Goal: Information Seeking & Learning: Find specific fact

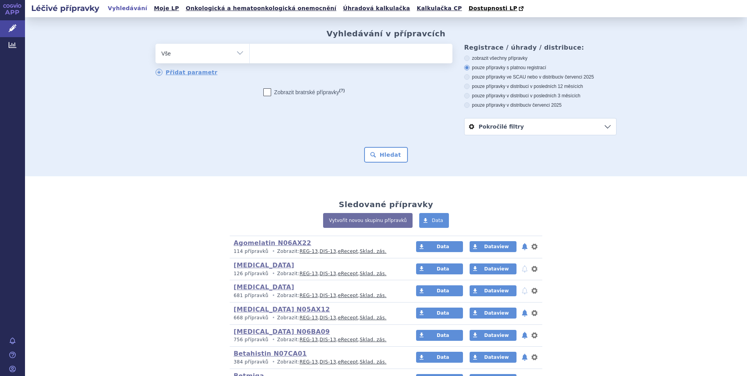
click at [292, 58] on ul at bounding box center [350, 52] width 203 height 16
click at [249, 58] on select at bounding box center [249, 53] width 0 height 20
type input "tr"
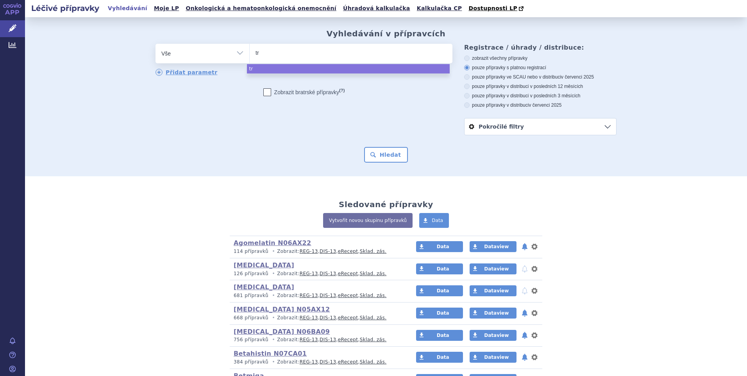
type input "trz"
type input "trzodo"
type input "trzodon"
type input "trzodone"
type input "trazodone"
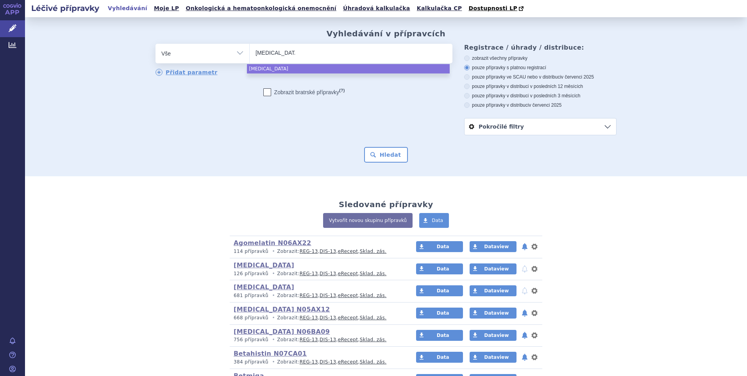
select select "trazodone"
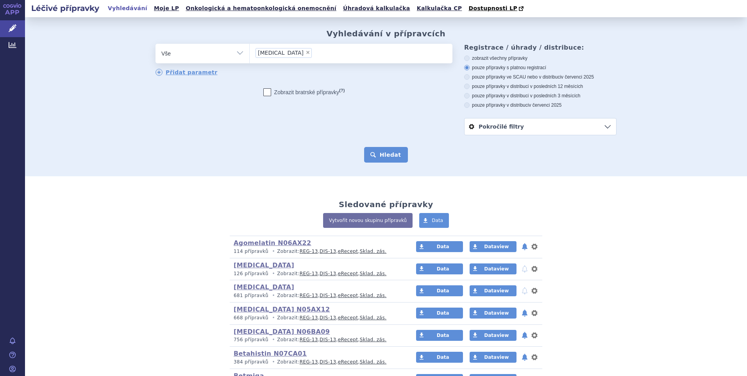
click at [394, 147] on form "odstranit Vše Přípravek/SUKL kód MAH VPOIS ATC/Aktivní látka × (?)" at bounding box center [385, 103] width 461 height 119
click at [392, 153] on button "Hledat" at bounding box center [386, 155] width 44 height 16
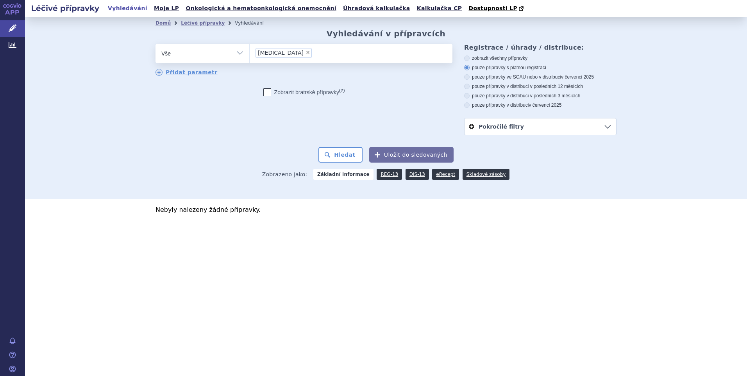
click at [305, 50] on span "×" at bounding box center [307, 52] width 5 height 5
click at [249, 50] on select "[MEDICAL_DATA]" at bounding box center [249, 53] width 0 height 20
select select
type input "tr"
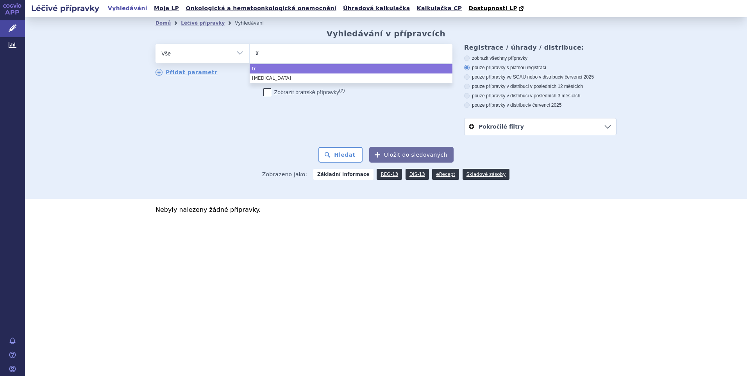
type input "tra"
type input "trazo"
type input "trazodo"
type input "trazodon"
select select "trazodon"
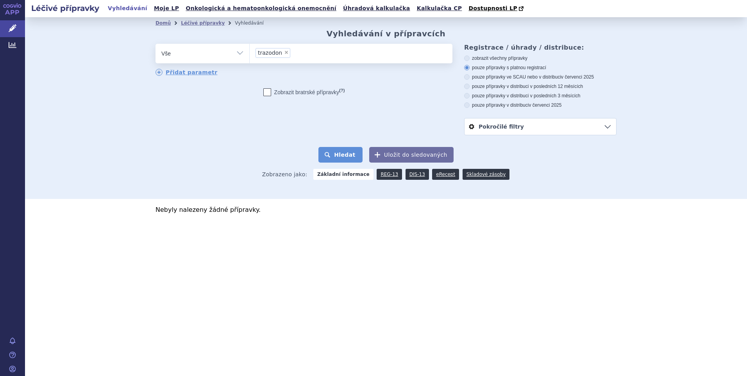
click at [349, 152] on button "Hledat" at bounding box center [340, 155] width 44 height 16
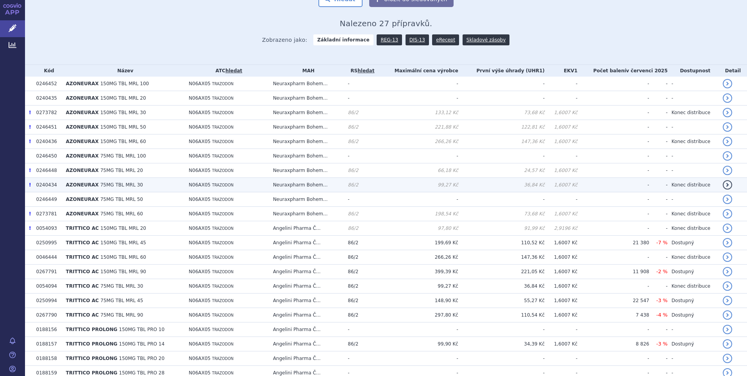
scroll to position [156, 0]
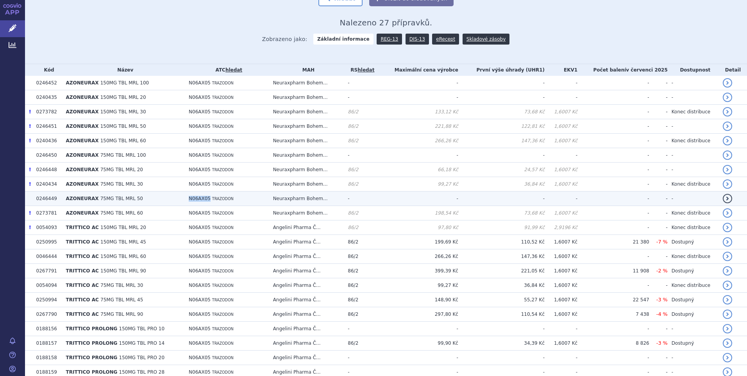
drag, startPoint x: 183, startPoint y: 199, endPoint x: 203, endPoint y: 201, distance: 20.4
click at [203, 201] on td "N06AX05 TRAZODON" at bounding box center [227, 198] width 84 height 14
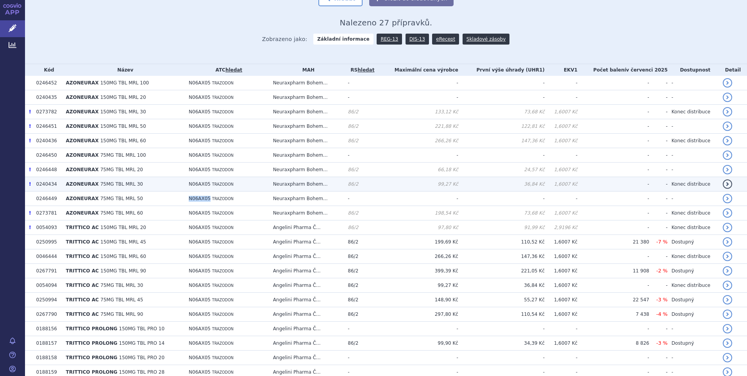
copy span "N06AX05"
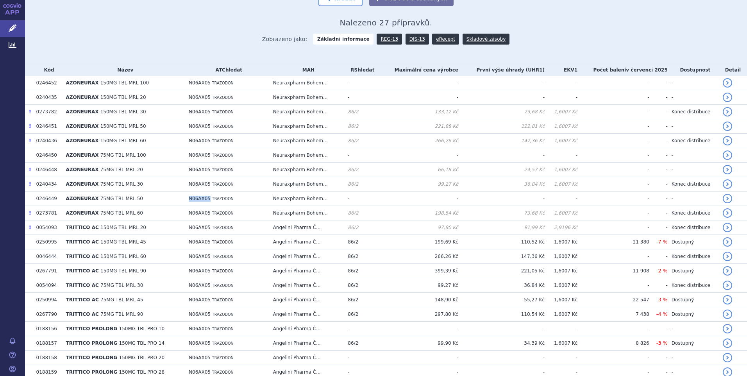
scroll to position [0, 0]
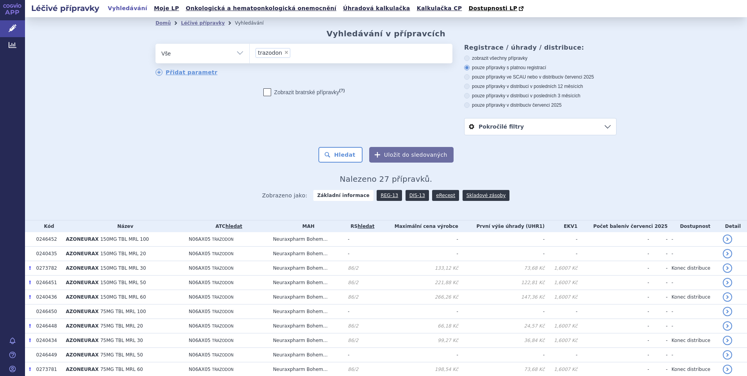
click at [284, 53] on span "×" at bounding box center [286, 52] width 5 height 5
click at [249, 53] on select "trazodon" at bounding box center [249, 53] width 0 height 20
select select
type input "N06AX05"
select select "N06AX05"
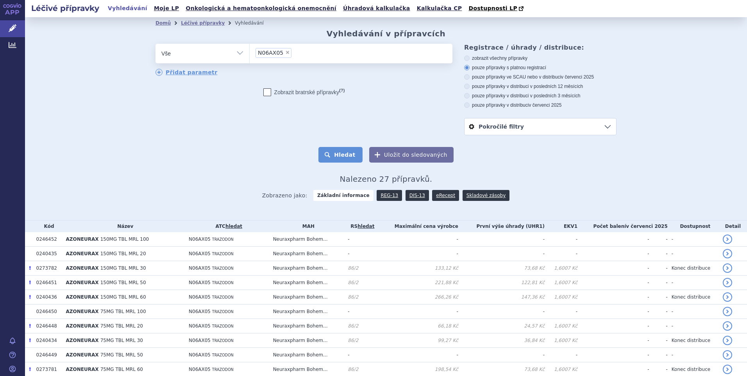
click at [343, 157] on button "Hledat" at bounding box center [340, 155] width 44 height 16
click at [346, 153] on button "Hledat" at bounding box center [340, 155] width 44 height 16
click at [411, 194] on link "DIS-13" at bounding box center [416, 195] width 23 height 11
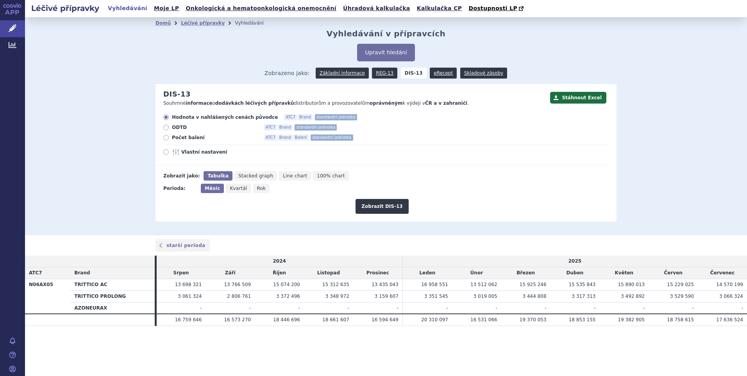
click at [169, 153] on label "Vlastní nastavení" at bounding box center [385, 152] width 445 height 6
click at [169, 153] on input "Vlastní nastavení" at bounding box center [166, 152] width 5 height 5
radio input "true"
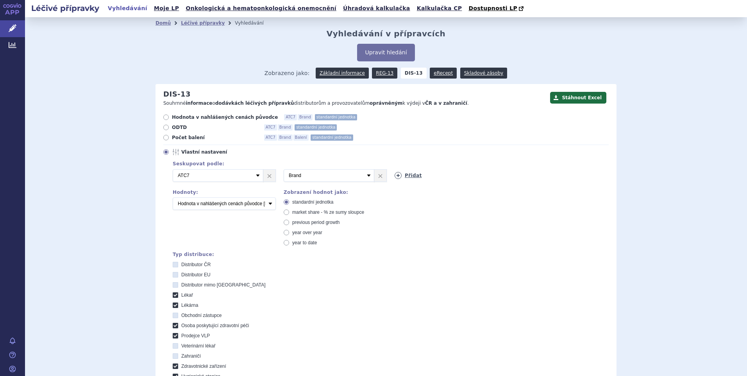
click at [408, 174] on link "Přidat" at bounding box center [407, 175] width 27 height 7
click at [442, 176] on select "Vyberte groupování ATC3 ATC5 ATC7 Brand Balení SÚKL kód MAH VPOIS Referenční sk…" at bounding box center [439, 175] width 91 height 12
select select "mah"
click at [394, 169] on select "Vyberte groupování ATC3 ATC5 ATC7 Brand Balení SÚKL kód MAH VPOIS Referenční sk…" at bounding box center [439, 175] width 91 height 12
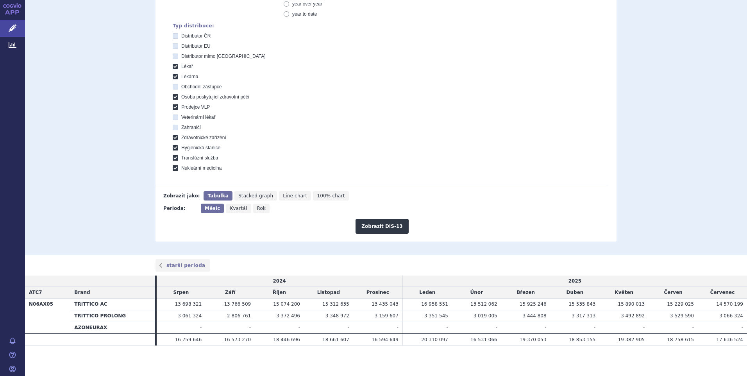
scroll to position [230, 0]
click at [384, 223] on button "Zobrazit DIS-13" at bounding box center [381, 225] width 53 height 15
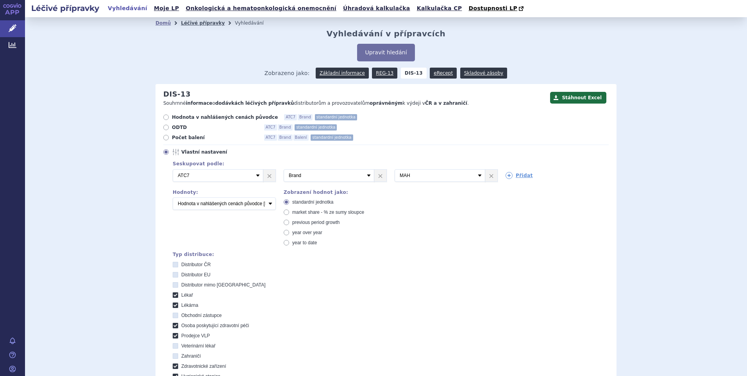
click at [192, 23] on link "Léčivé přípravky" at bounding box center [203, 22] width 44 height 5
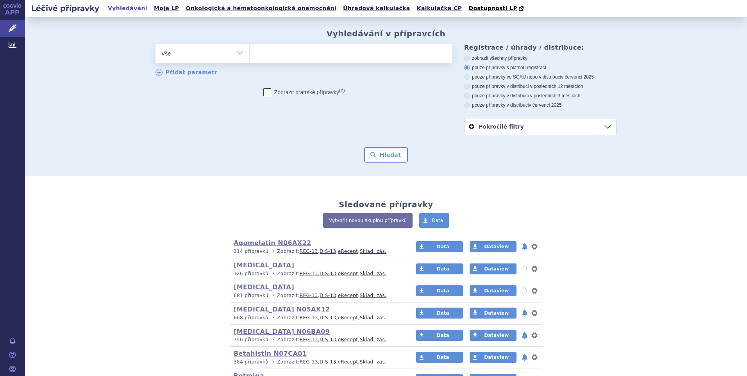
click at [290, 56] on ul at bounding box center [350, 52] width 203 height 16
click at [249, 56] on select at bounding box center [249, 53] width 0 height 20
type input "mi"
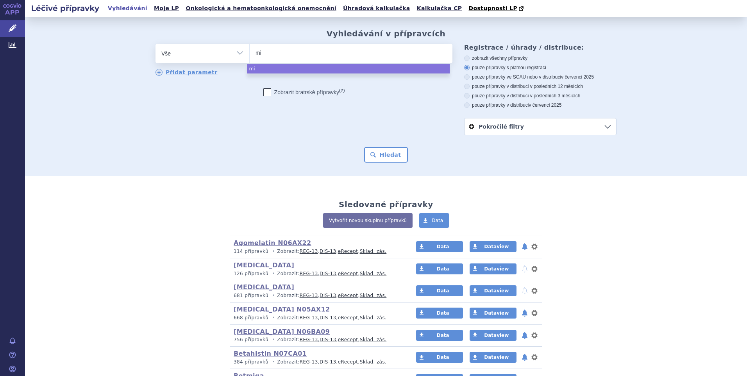
type input "mir"
type input "mirza"
type input "mirzat"
type input "mirzaten"
select select "mirzaten"
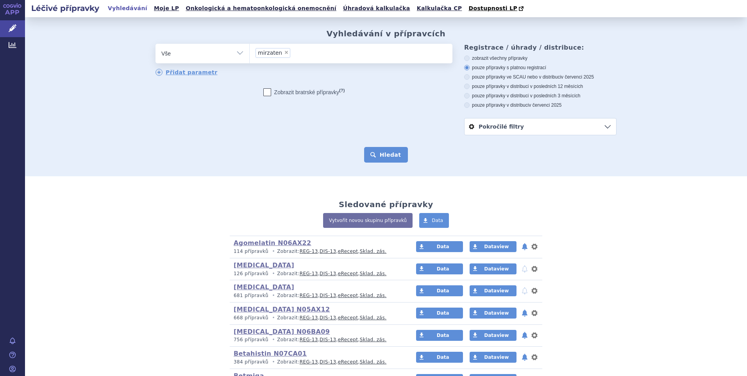
click at [381, 152] on button "Hledat" at bounding box center [386, 155] width 44 height 16
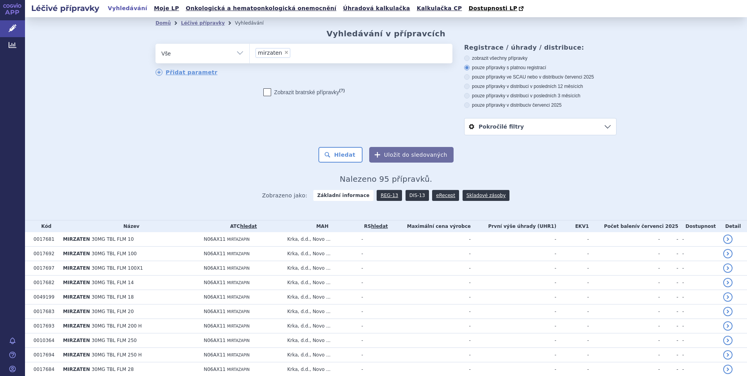
click at [407, 195] on link "DIS-13" at bounding box center [416, 195] width 23 height 11
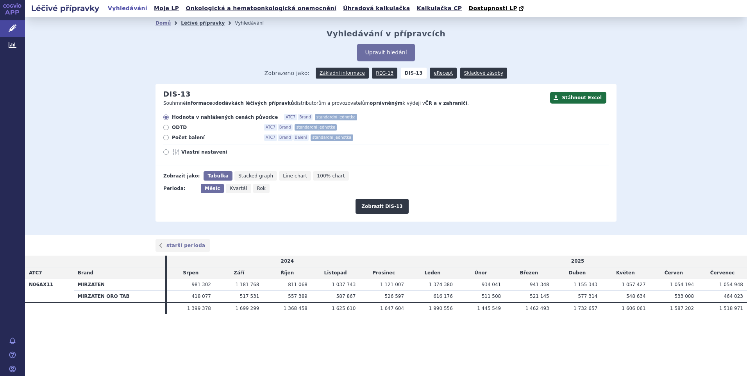
click at [198, 22] on link "Léčivé přípravky" at bounding box center [203, 22] width 44 height 5
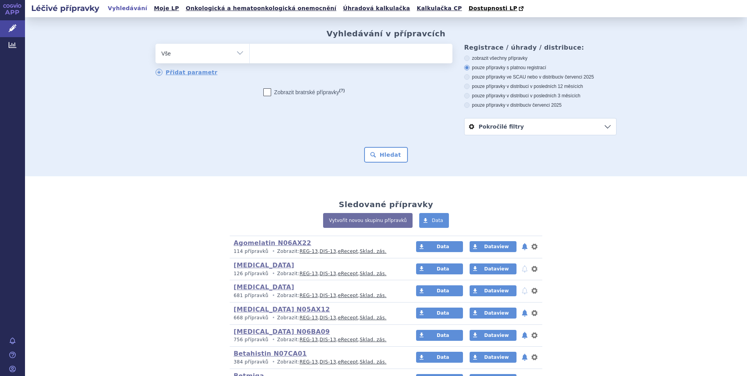
click at [278, 53] on ul at bounding box center [350, 52] width 203 height 16
click at [249, 53] on select at bounding box center [249, 53] width 0 height 20
type input "mi"
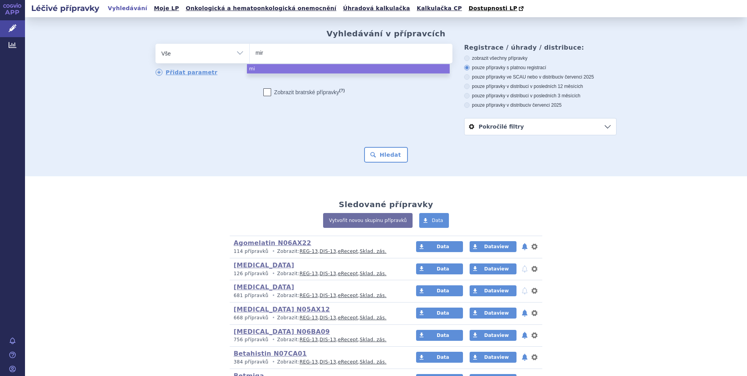
type input "mirz"
type input "mirzat"
type input "mirzate"
type input "mirzaten"
select select "mirzaten"
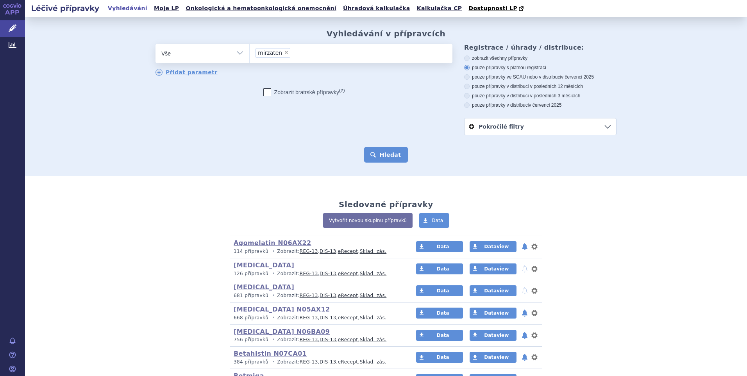
click at [385, 155] on button "Hledat" at bounding box center [386, 155] width 44 height 16
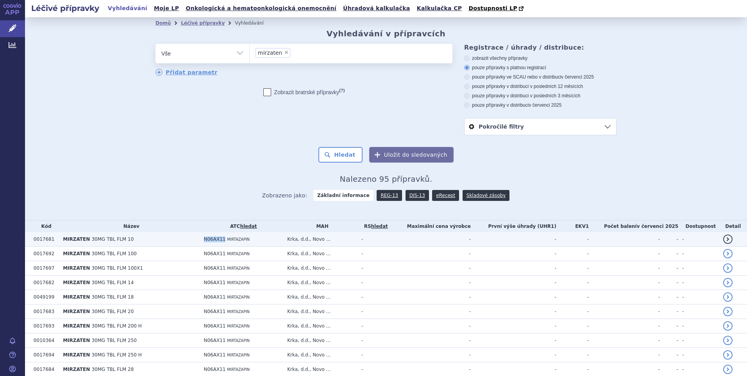
drag, startPoint x: 0, startPoint y: 0, endPoint x: 219, endPoint y: 240, distance: 324.7
click at [219, 240] on td "N06AX11 MIRTAZAPIN" at bounding box center [242, 239] width 84 height 14
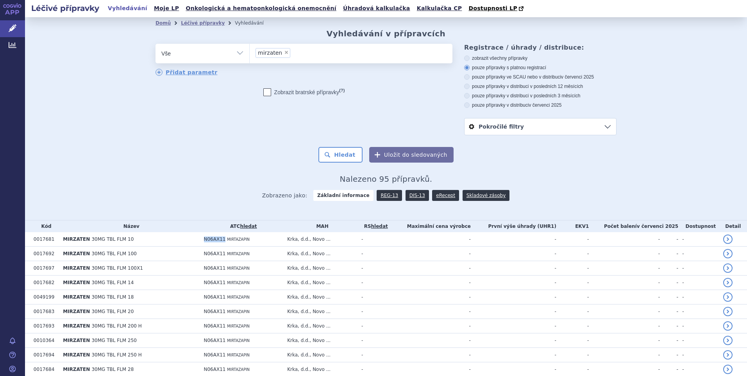
copy span "N06AX11"
drag, startPoint x: 278, startPoint y: 53, endPoint x: 283, endPoint y: 52, distance: 5.2
click at [284, 53] on span "×" at bounding box center [286, 52] width 5 height 5
click at [249, 53] on select "mirzaten" at bounding box center [249, 53] width 0 height 20
select select
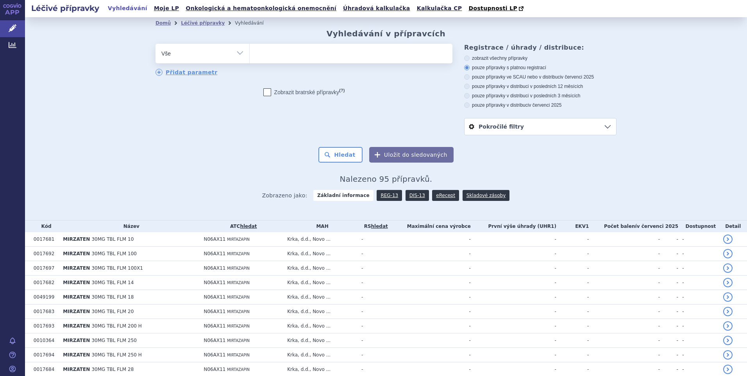
type input "N06AX11"
select select "N06AX11"
click at [342, 157] on button "Hledat" at bounding box center [340, 155] width 44 height 16
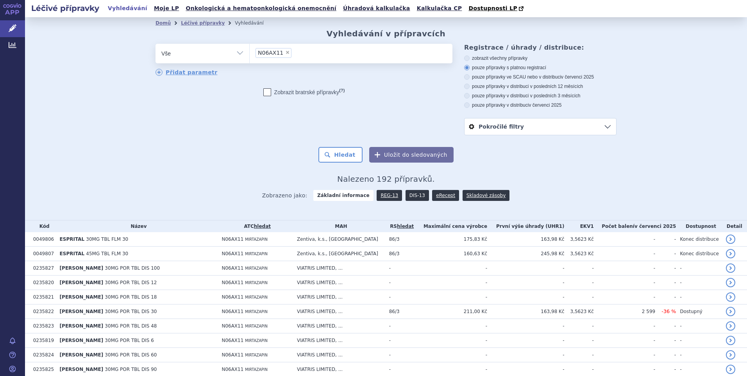
click at [406, 195] on link "DIS-13" at bounding box center [416, 195] width 23 height 11
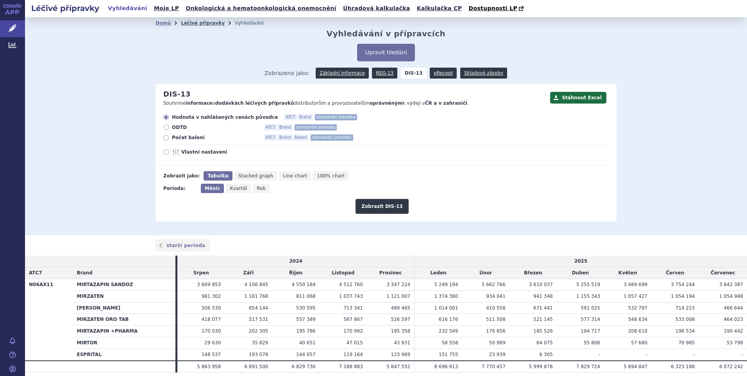
click at [194, 24] on link "Léčivé přípravky" at bounding box center [203, 22] width 44 height 5
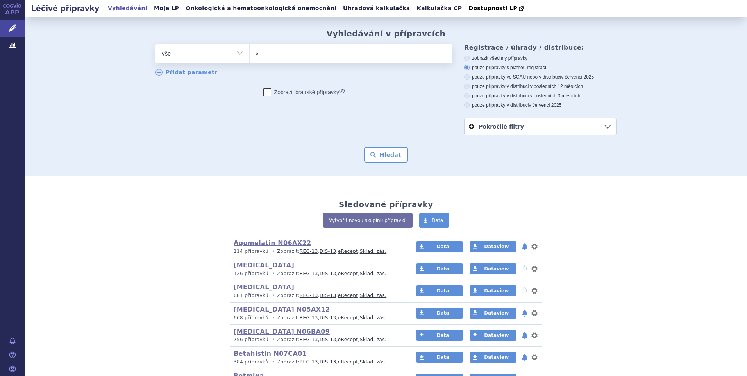
type input "spi"
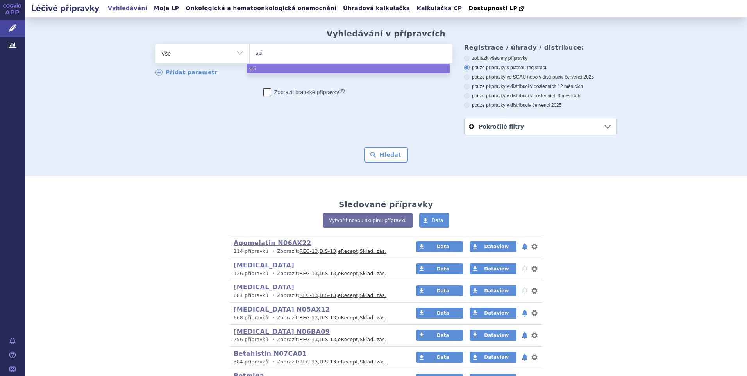
type input "spir"
type input "spiron"
type input "spirono"
type input "spironola"
type input "spironolan"
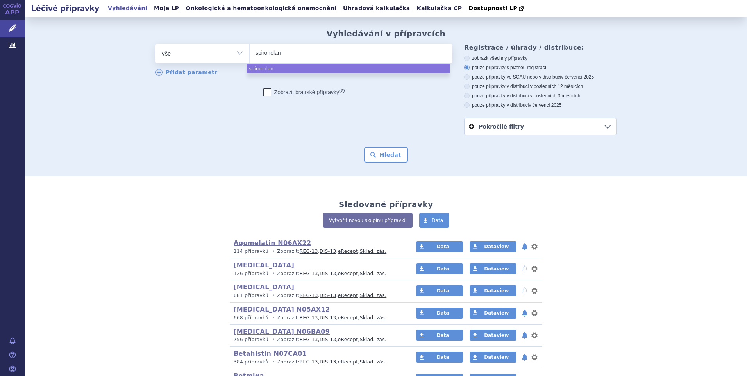
type input "spironolant"
type input "spironolantk"
type input "spironolan"
type input "spironolankt"
type input "spironolankton"
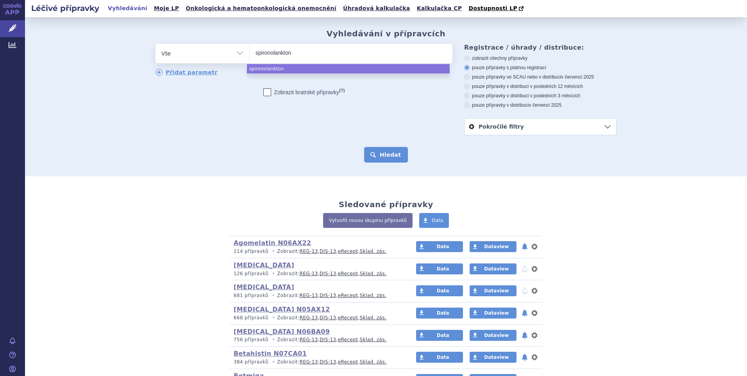
select select "spironolankton"
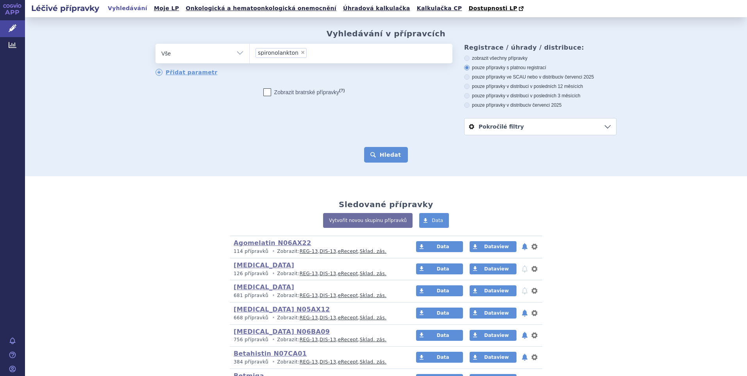
click at [387, 154] on button "Hledat" at bounding box center [386, 155] width 44 height 16
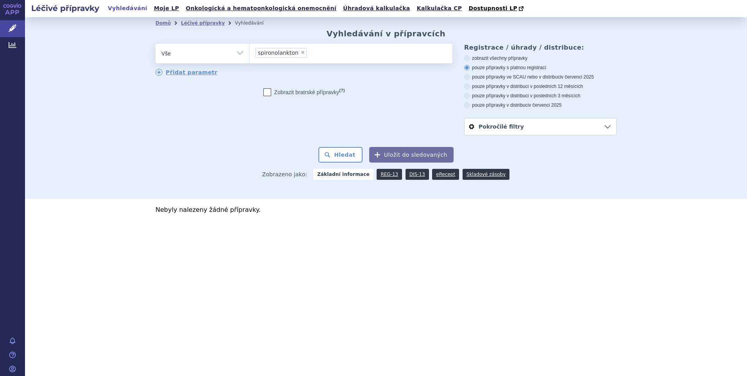
click at [300, 50] on span "×" at bounding box center [302, 52] width 5 height 5
click at [249, 50] on select "spironolankton" at bounding box center [249, 53] width 0 height 20
select select
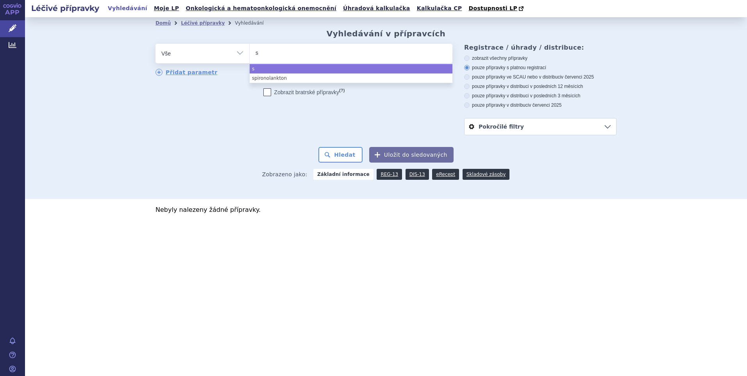
type input "si"
type input "siro"
type input "sir"
type input "si"
type input "s"
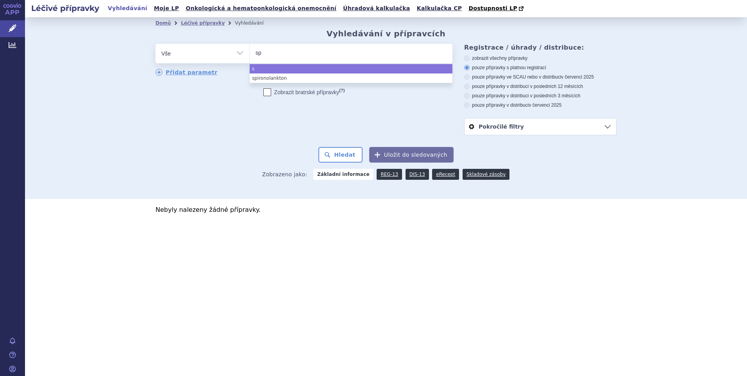
type input "spi"
type input "spir"
type input "spiro"
type input "spirono"
type input "spironol"
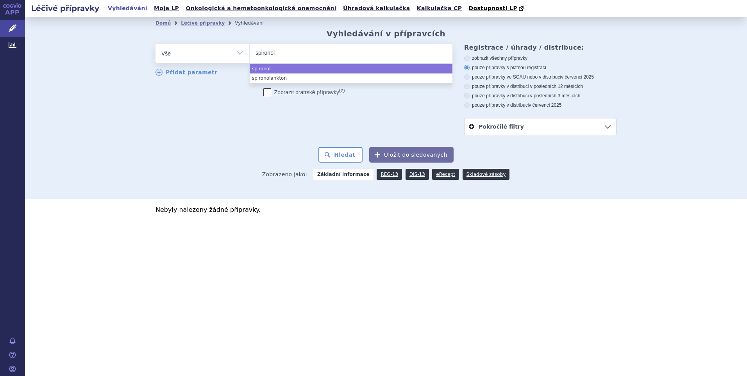
type input "spironola"
type input "spironolal"
type input "spironola"
type input "spironolak"
type input "spironolac"
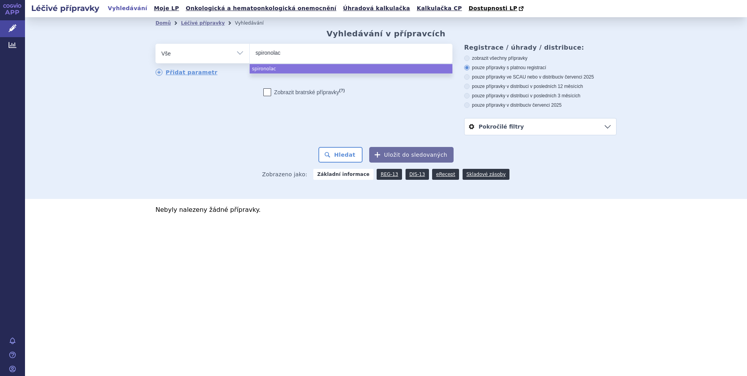
type input "spironolaco"
type input "spironolacotn"
type input "spironolacotne"
type input "spironolacot"
type input "spironolaco"
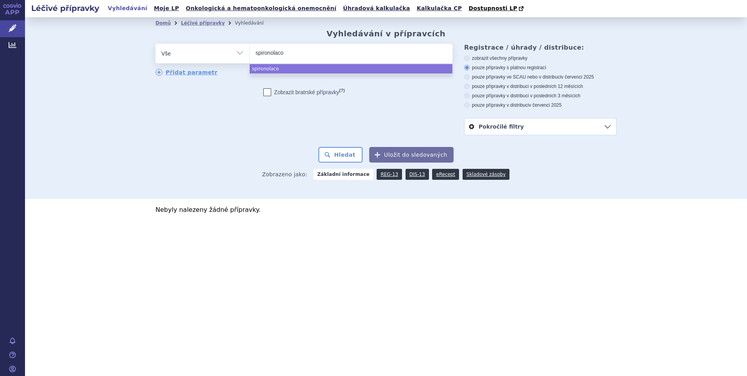
type input "spironolac"
type input "spironolacto"
type input "spironolacton"
type input "[MEDICAL_DATA]"
select select "[MEDICAL_DATA]"
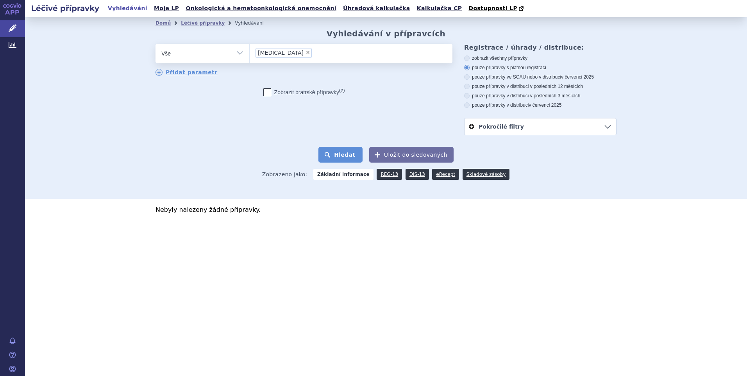
click at [342, 154] on button "Hledat" at bounding box center [340, 155] width 44 height 16
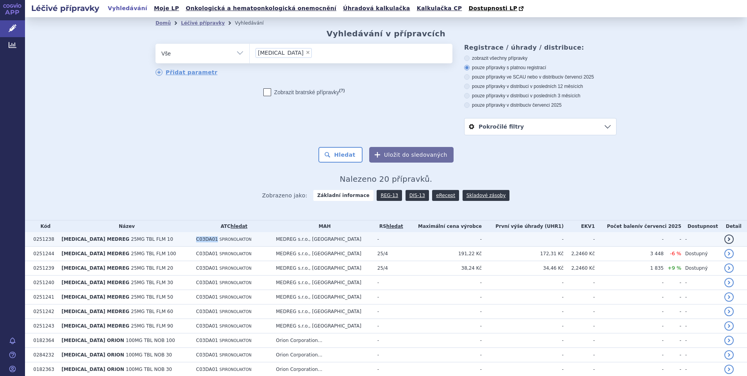
drag, startPoint x: 203, startPoint y: 240, endPoint x: 223, endPoint y: 239, distance: 20.4
click at [223, 239] on td "C03DA01 SPIRONOLAKTON" at bounding box center [232, 239] width 80 height 14
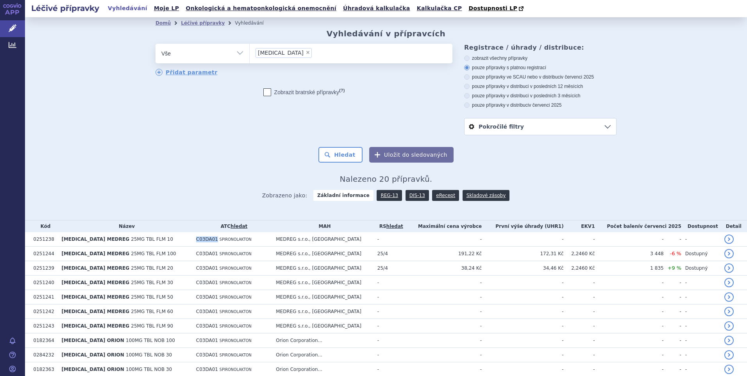
copy span "C03DA01"
click at [305, 51] on span "×" at bounding box center [307, 52] width 5 height 5
click at [249, 51] on select "[MEDICAL_DATA]" at bounding box center [249, 53] width 0 height 20
select select
type input "C03DA01"
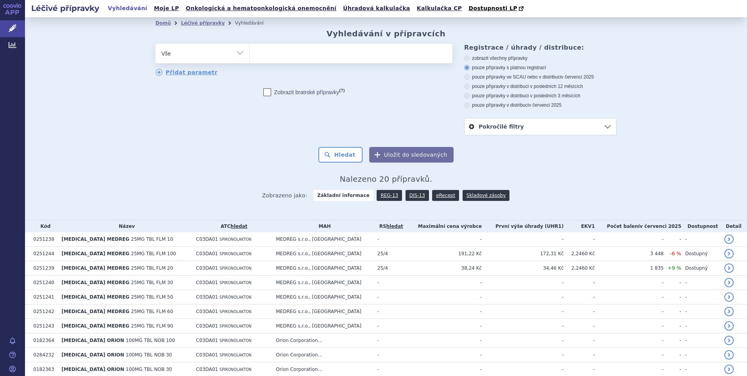
select select "C03DA01"
click at [347, 159] on button "Hledat" at bounding box center [340, 155] width 44 height 16
click at [410, 196] on link "DIS-13" at bounding box center [416, 195] width 23 height 11
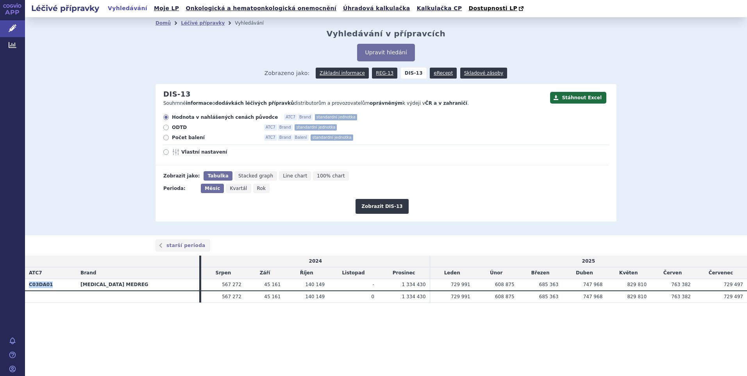
drag, startPoint x: 51, startPoint y: 285, endPoint x: 25, endPoint y: 285, distance: 25.8
click at [25, 285] on th "C03DA01" at bounding box center [51, 284] width 52 height 12
copy th "C03DA01"
click at [199, 22] on link "Léčivé přípravky" at bounding box center [203, 22] width 44 height 5
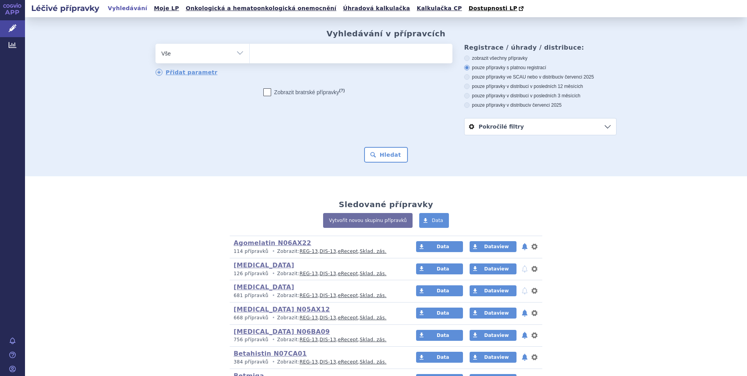
type input "C03DA01"
select select "C03DA01"
click at [387, 153] on button "Hledat" at bounding box center [386, 155] width 44 height 16
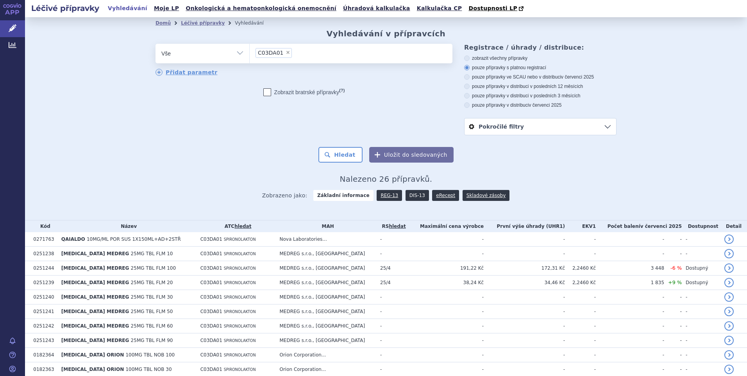
click at [407, 194] on link "DIS-13" at bounding box center [416, 195] width 23 height 11
